Goal: Task Accomplishment & Management: Manage account settings

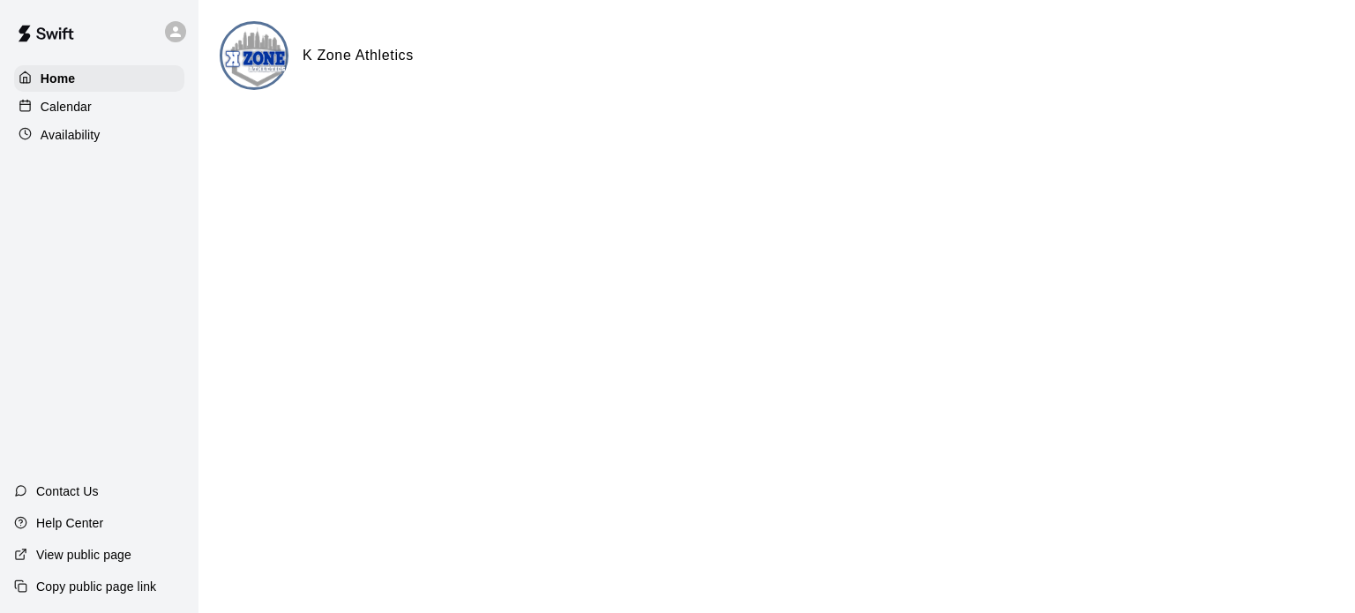
click at [90, 115] on p "Calendar" at bounding box center [66, 107] width 51 height 18
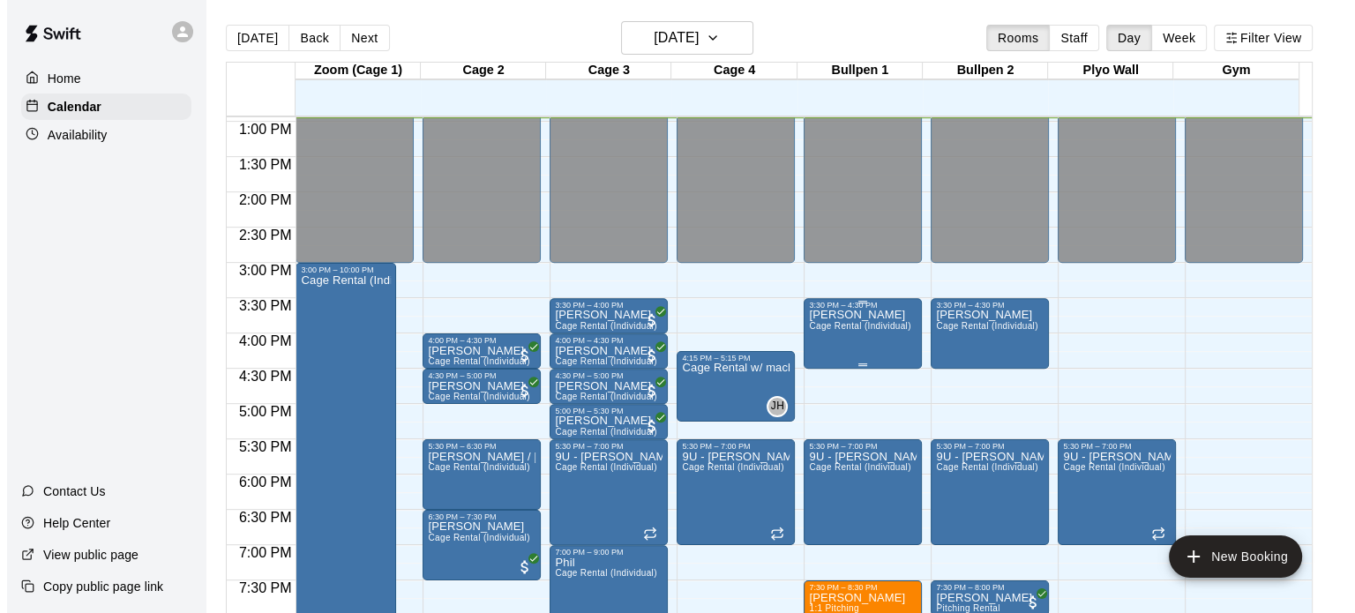
scroll to position [1177, 0]
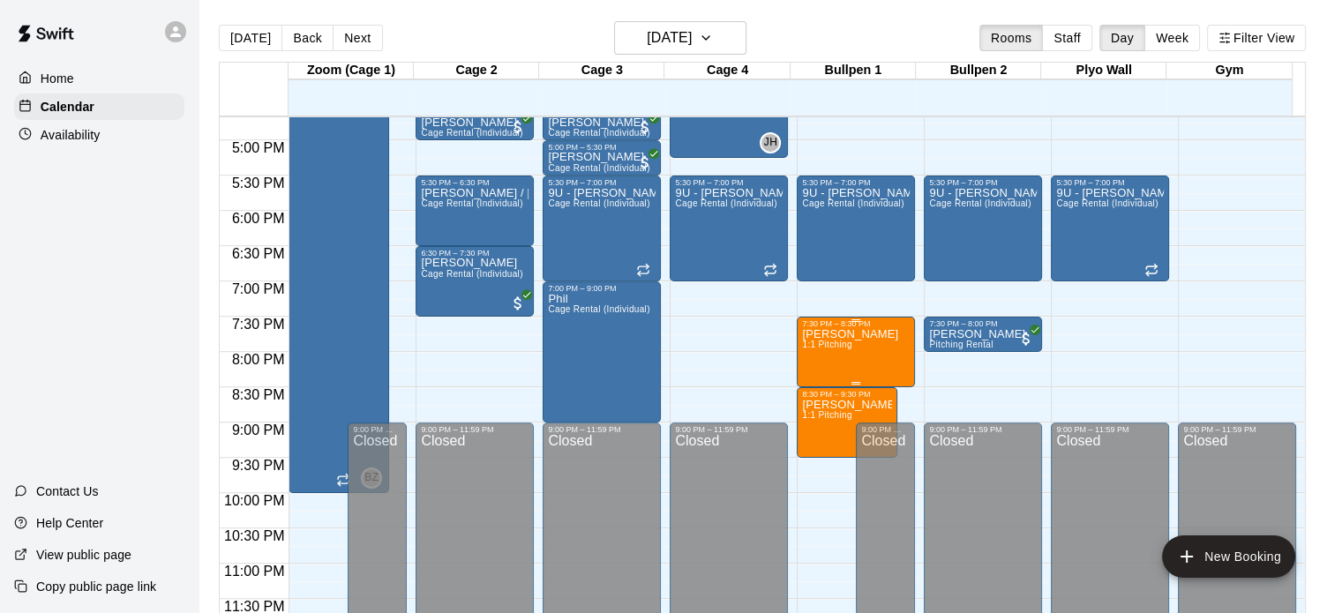
click at [853, 334] on p "[PERSON_NAME]" at bounding box center [850, 334] width 96 height 0
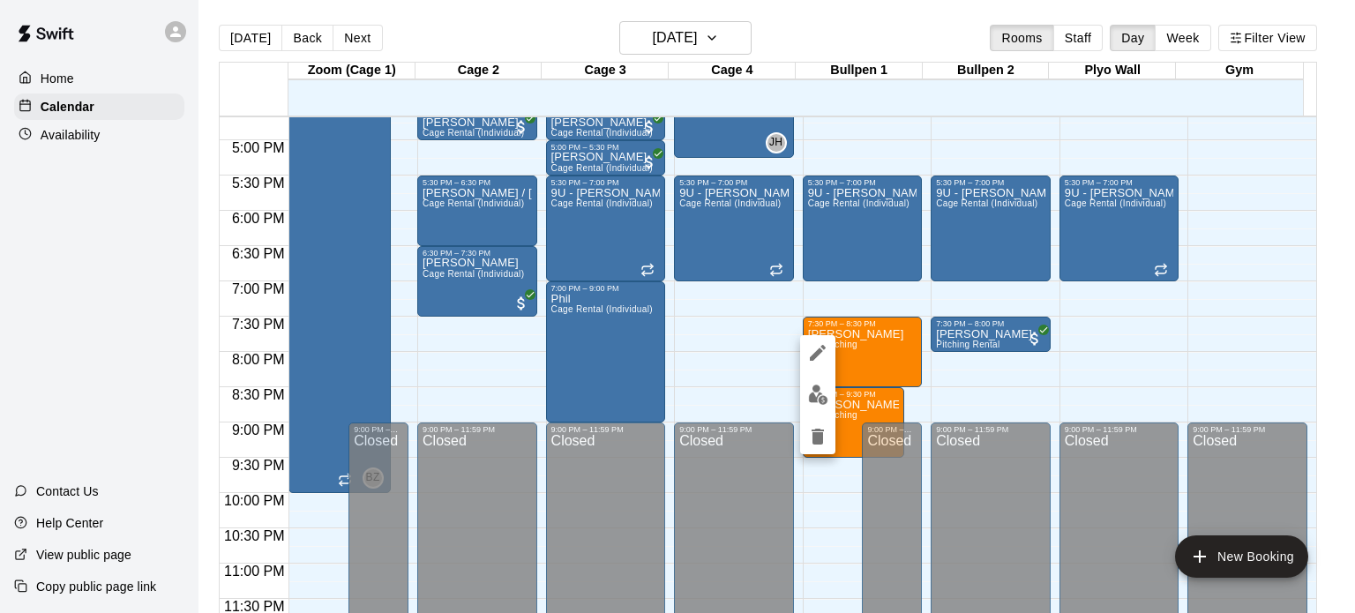
click at [805, 349] on button "edit" at bounding box center [817, 352] width 35 height 35
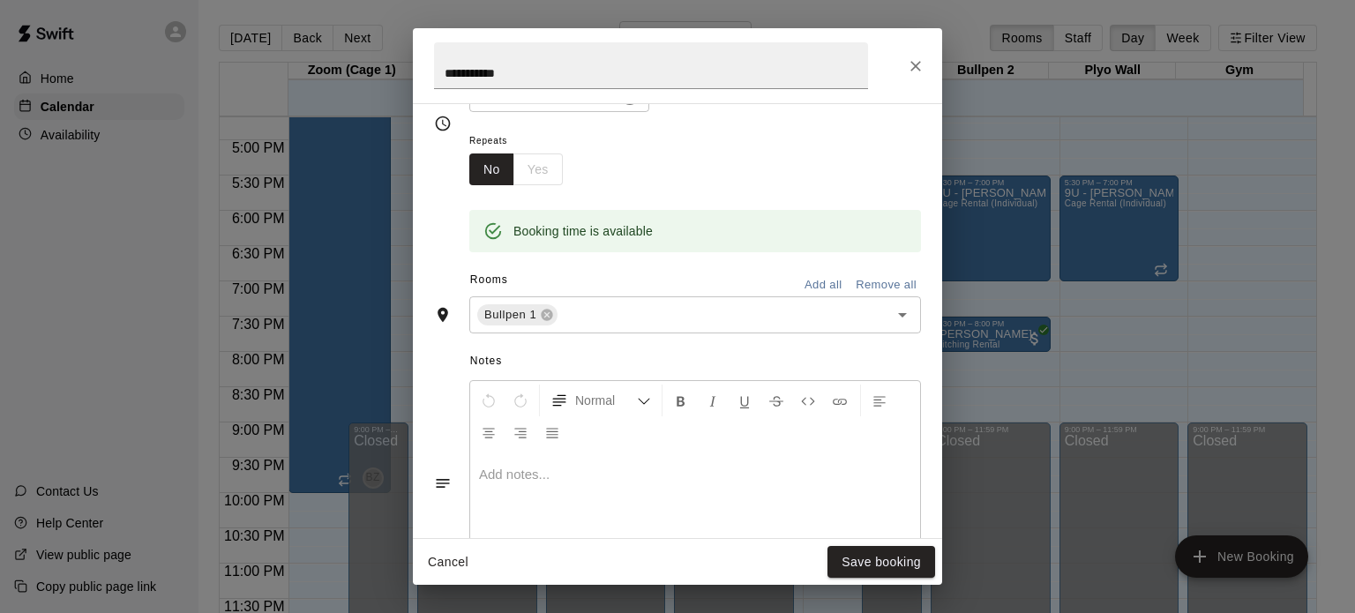
scroll to position [265, 0]
click at [892, 316] on icon "Open" at bounding box center [902, 310] width 21 height 21
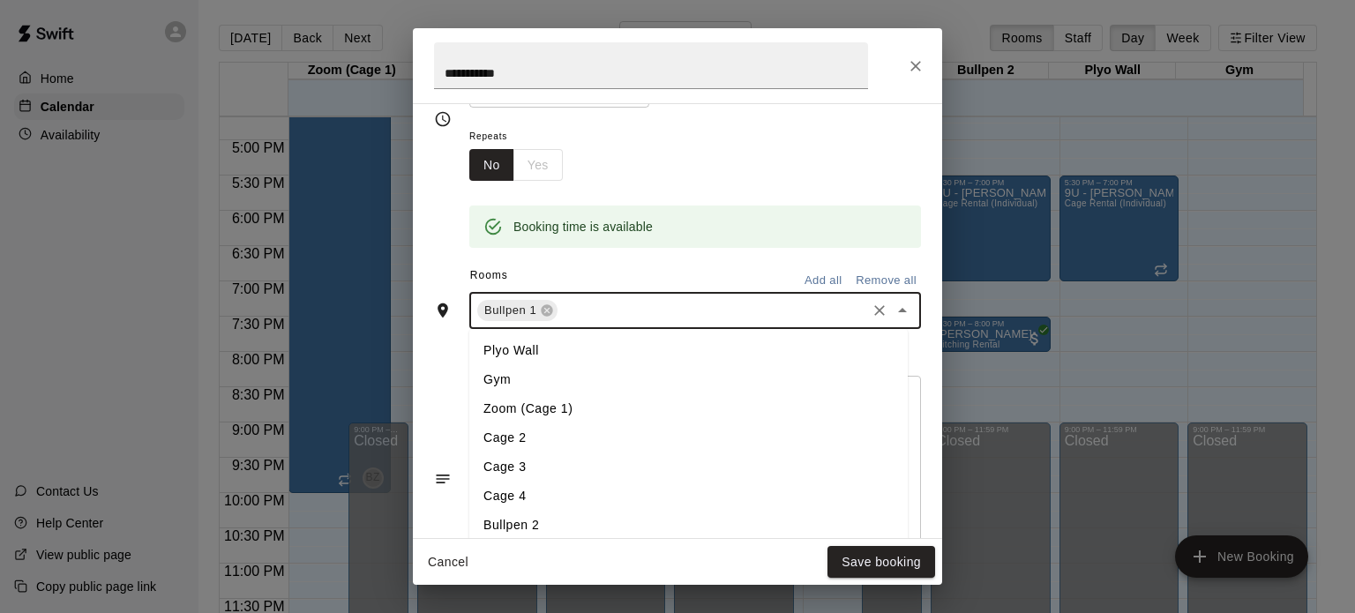
scroll to position [1, 0]
click at [768, 168] on div "Repeats No Yes" at bounding box center [695, 153] width 452 height 56
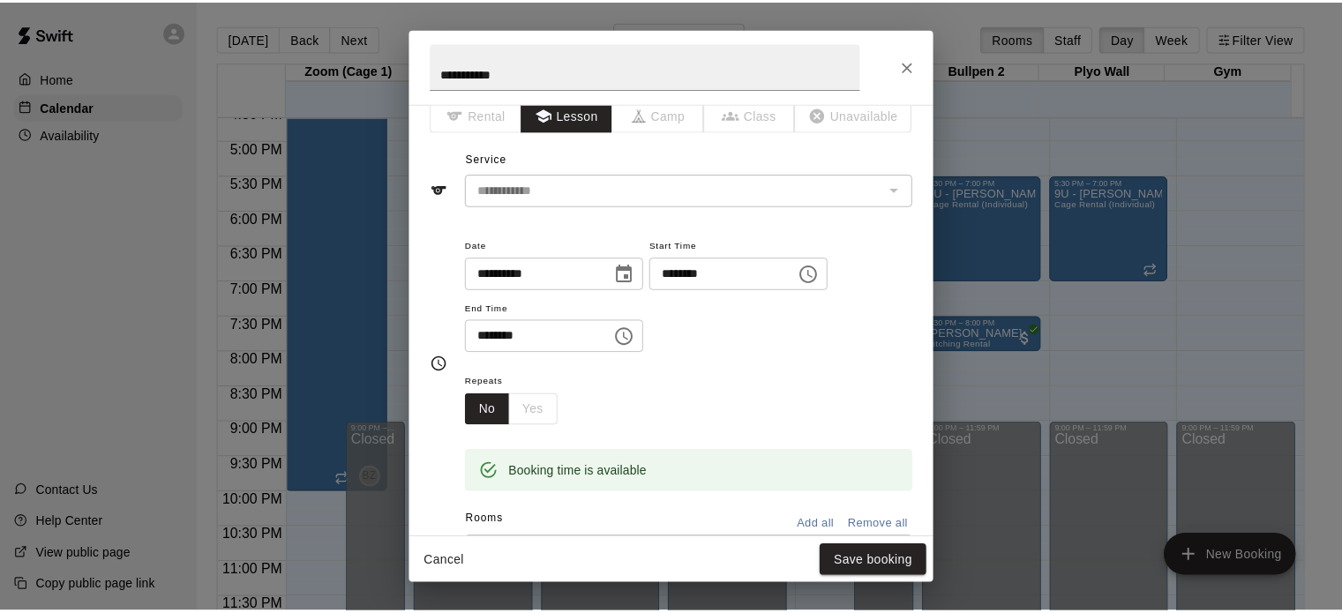
scroll to position [0, 0]
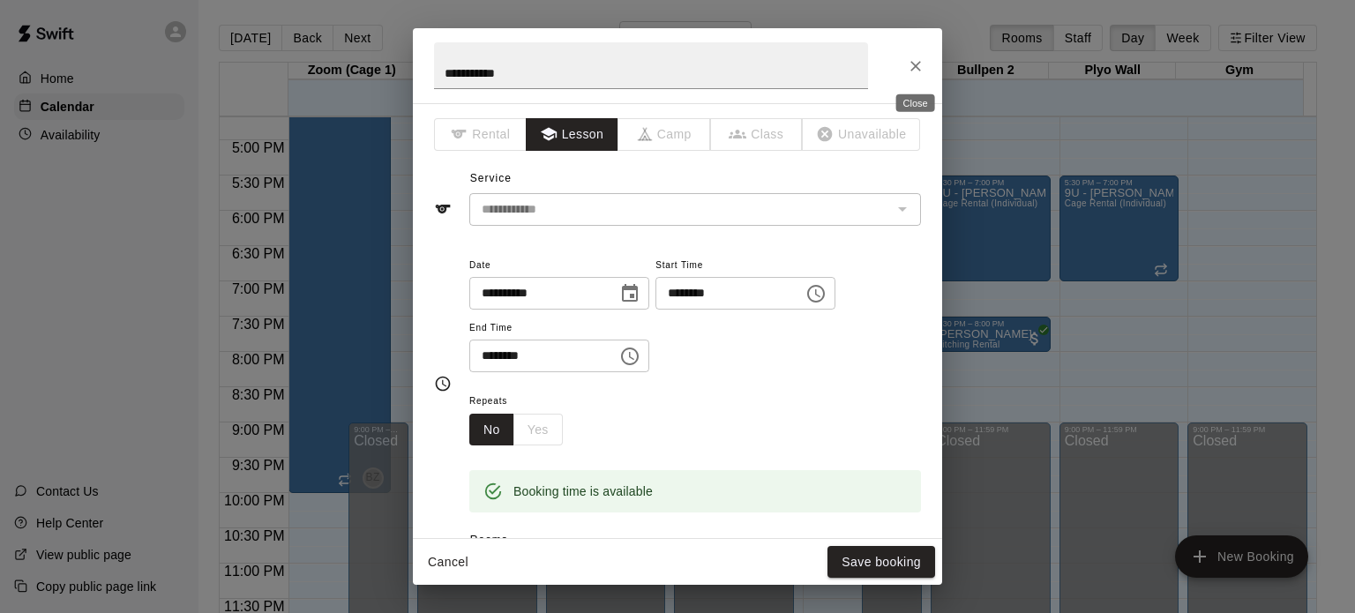
click at [920, 68] on icon "Close" at bounding box center [916, 66] width 18 height 18
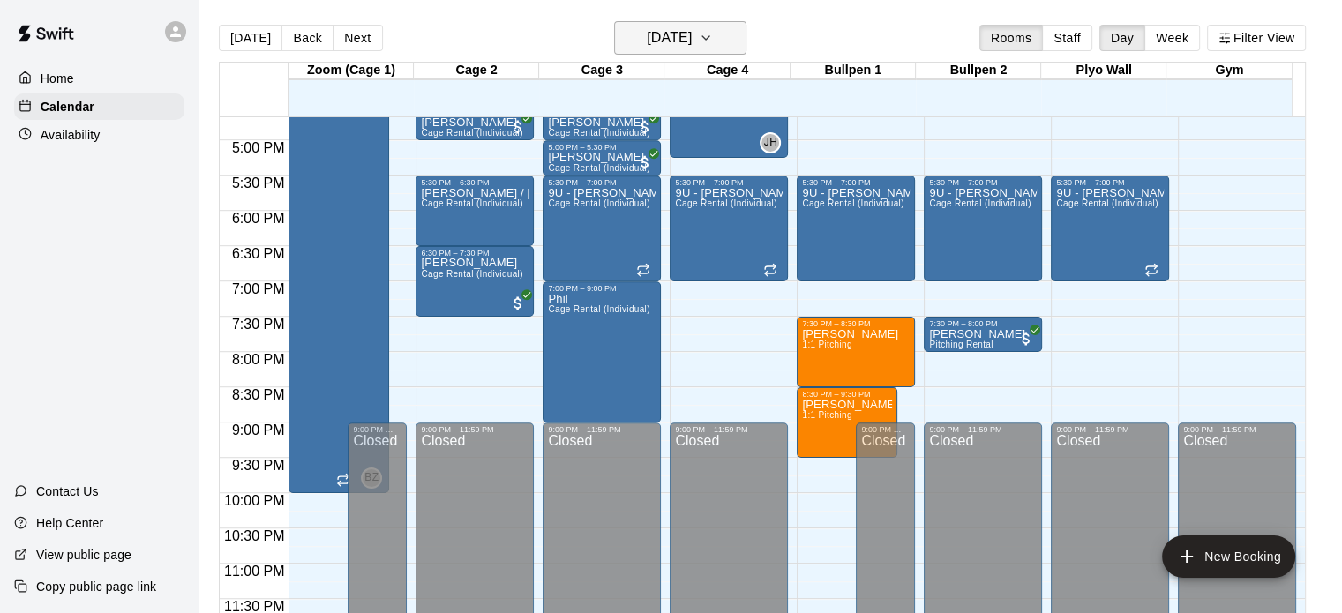
click at [691, 34] on h6 "[DATE]" at bounding box center [668, 38] width 45 height 25
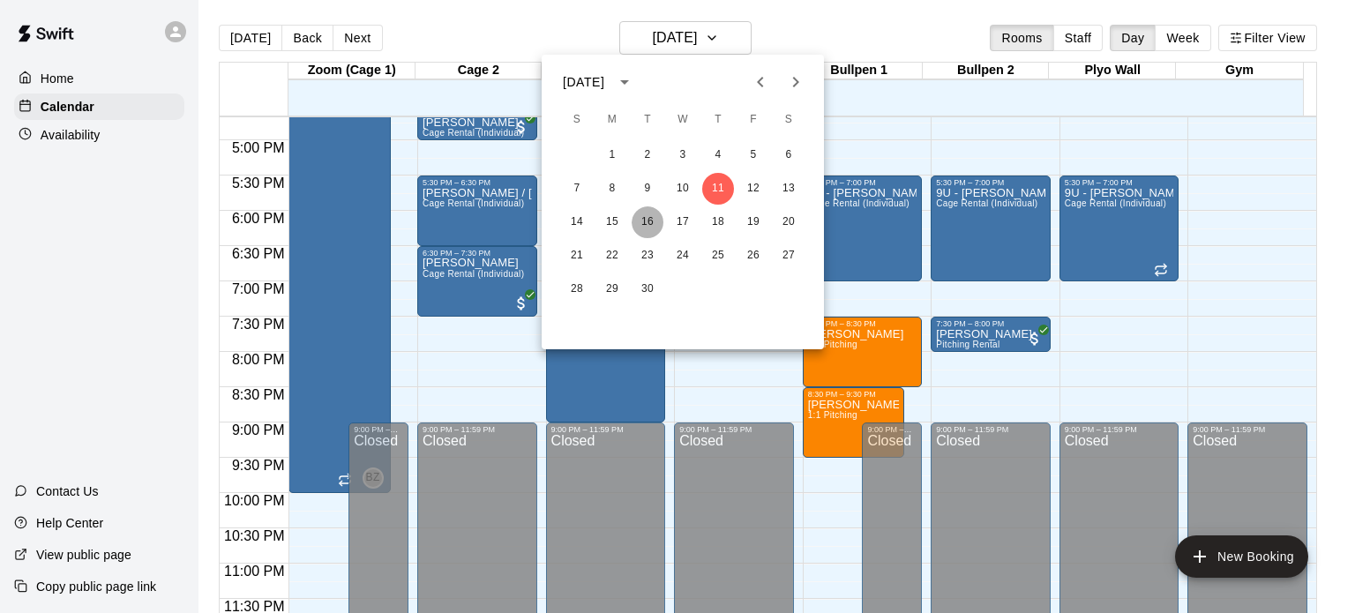
click at [649, 221] on button "16" at bounding box center [648, 222] width 32 height 32
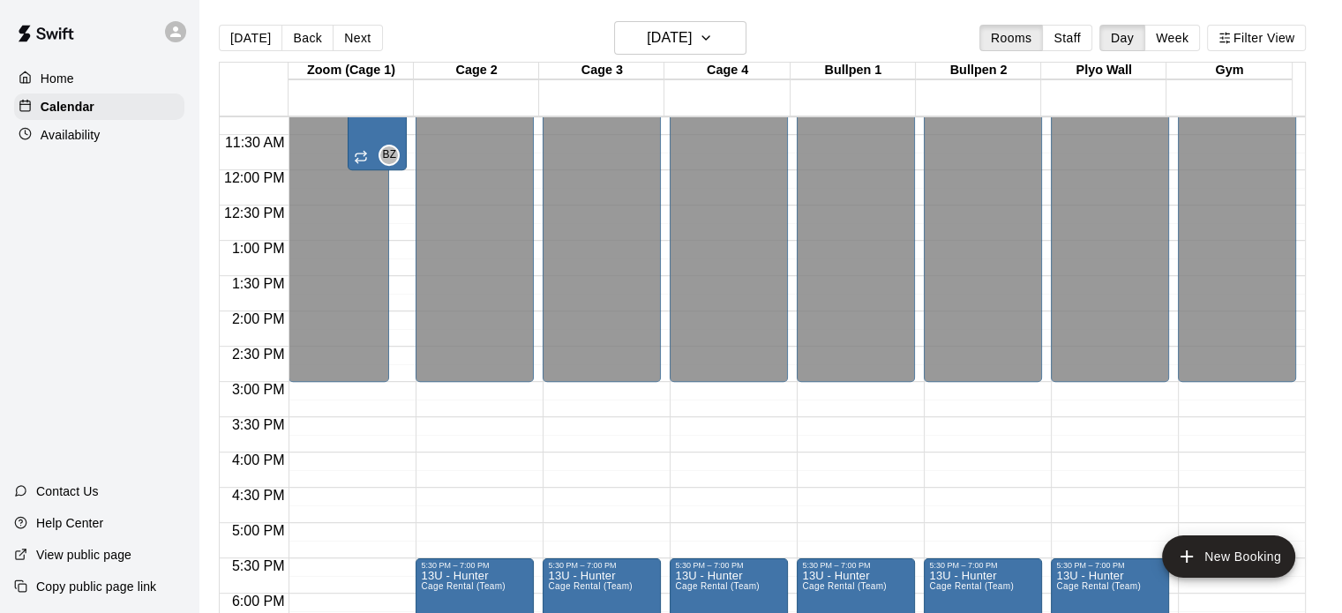
scroll to position [1058, 0]
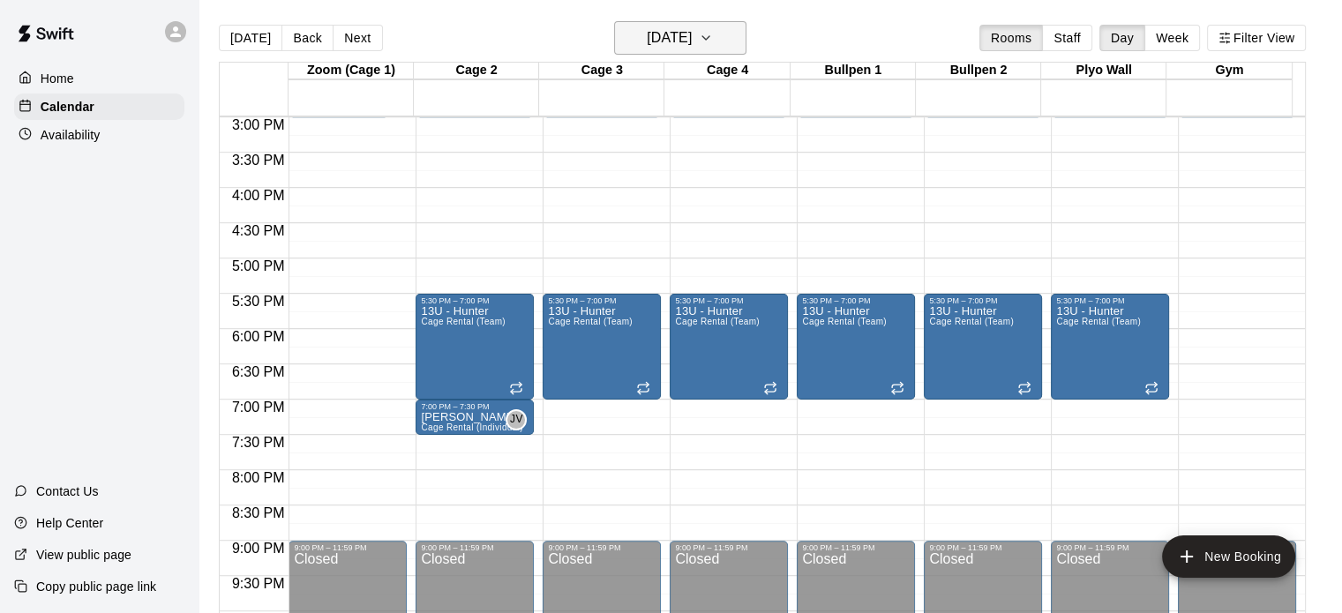
click at [691, 30] on h6 "[DATE]" at bounding box center [668, 38] width 45 height 25
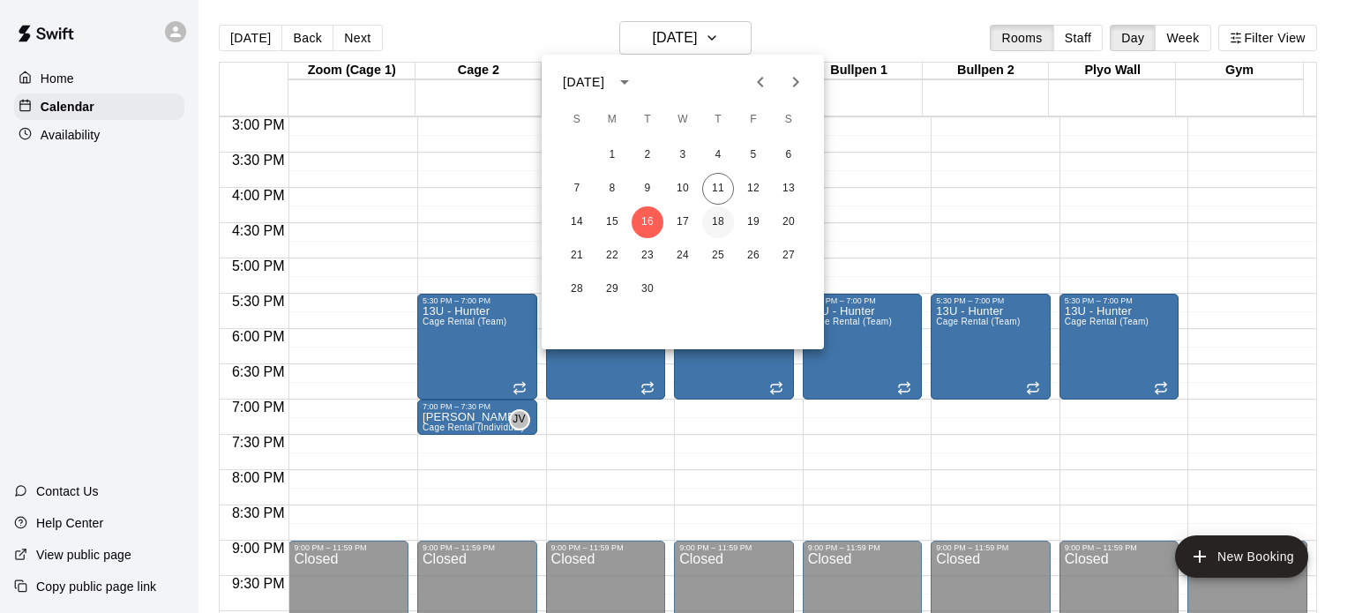
click at [711, 220] on button "18" at bounding box center [718, 222] width 32 height 32
